Goal: Navigation & Orientation: Find specific page/section

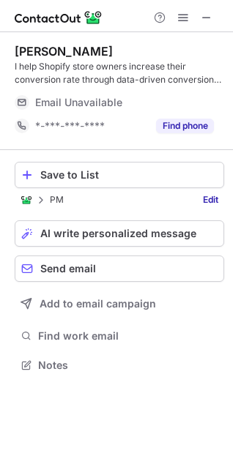
scroll to position [378, 233]
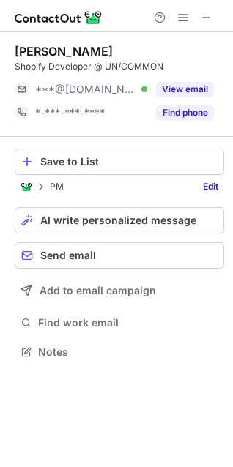
scroll to position [342, 233]
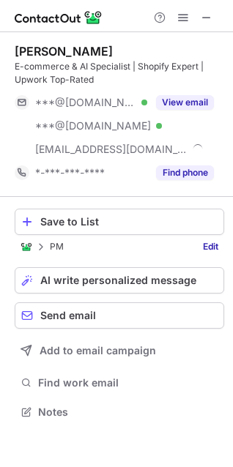
scroll to position [402, 233]
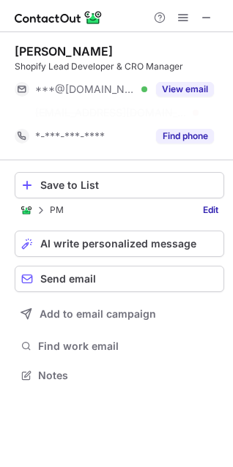
scroll to position [342, 233]
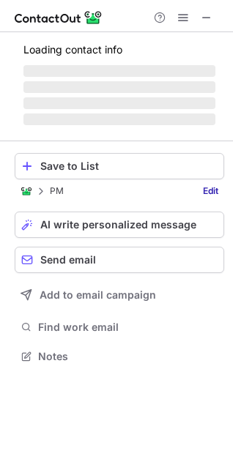
scroll to position [365, 233]
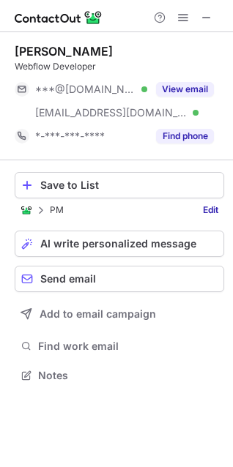
scroll to position [365, 233]
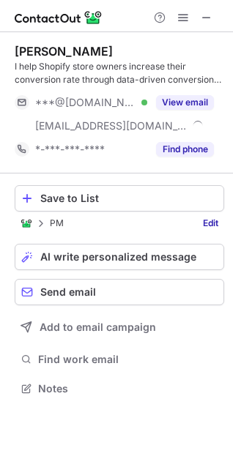
scroll to position [378, 233]
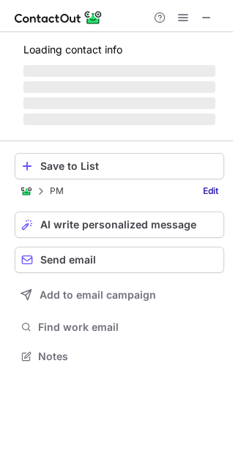
scroll to position [378, 233]
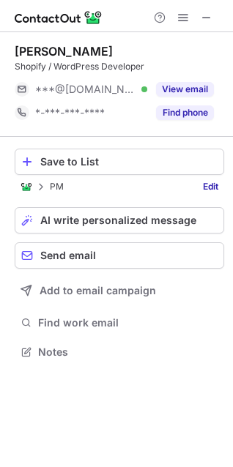
scroll to position [342, 233]
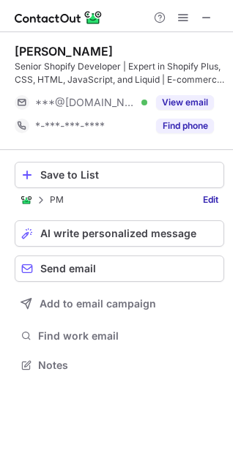
scroll to position [346, 233]
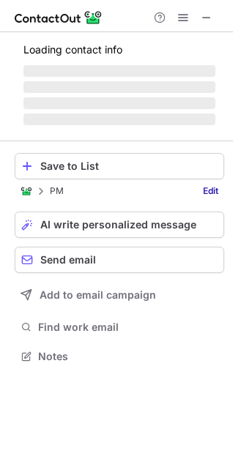
scroll to position [365, 233]
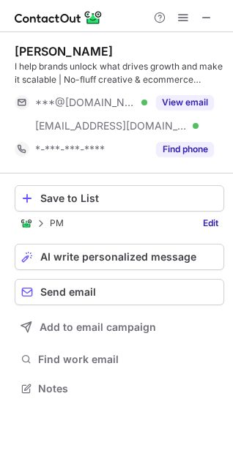
scroll to position [378, 233]
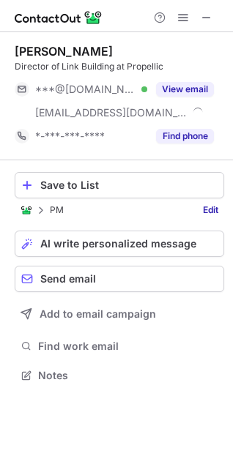
scroll to position [365, 233]
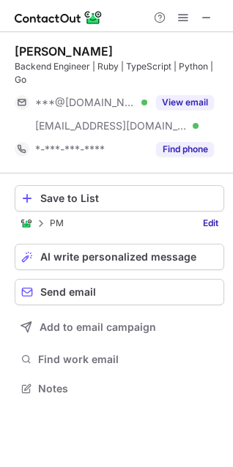
scroll to position [378, 233]
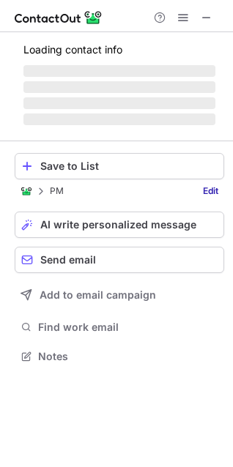
scroll to position [402, 233]
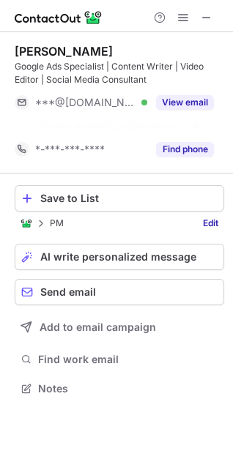
scroll to position [355, 233]
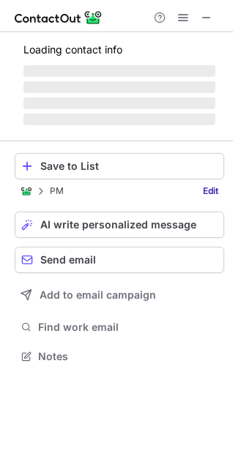
scroll to position [365, 233]
